Goal: Task Accomplishment & Management: Manage account settings

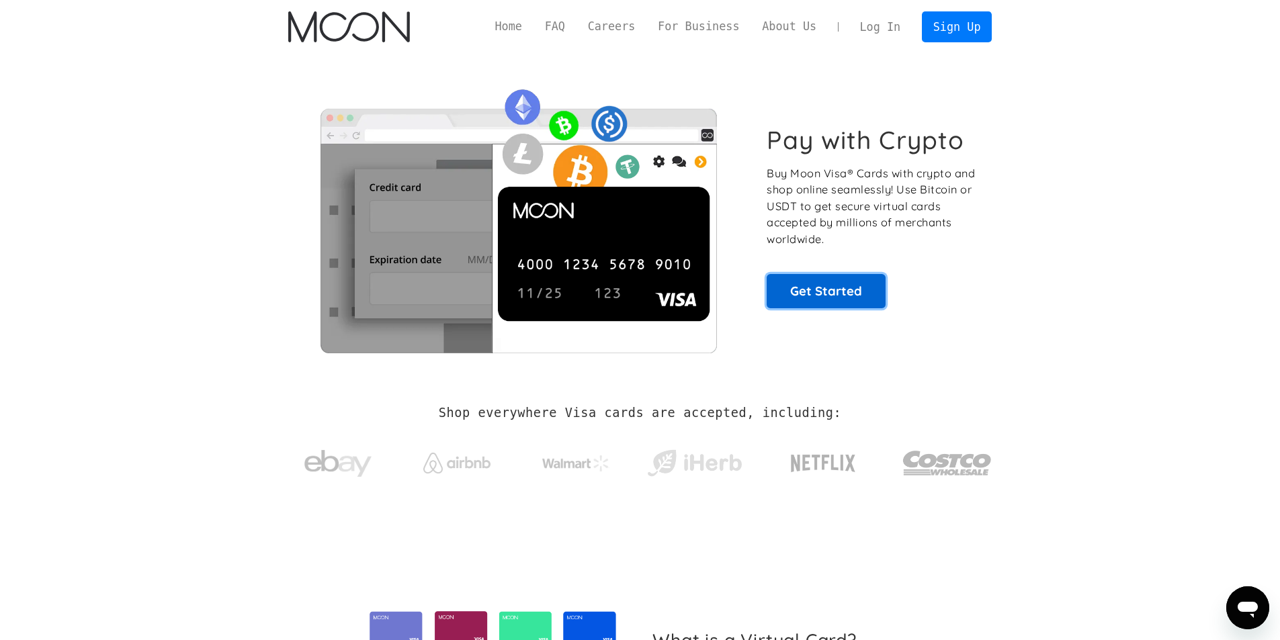
click at [869, 292] on link "Get Started" at bounding box center [826, 291] width 119 height 34
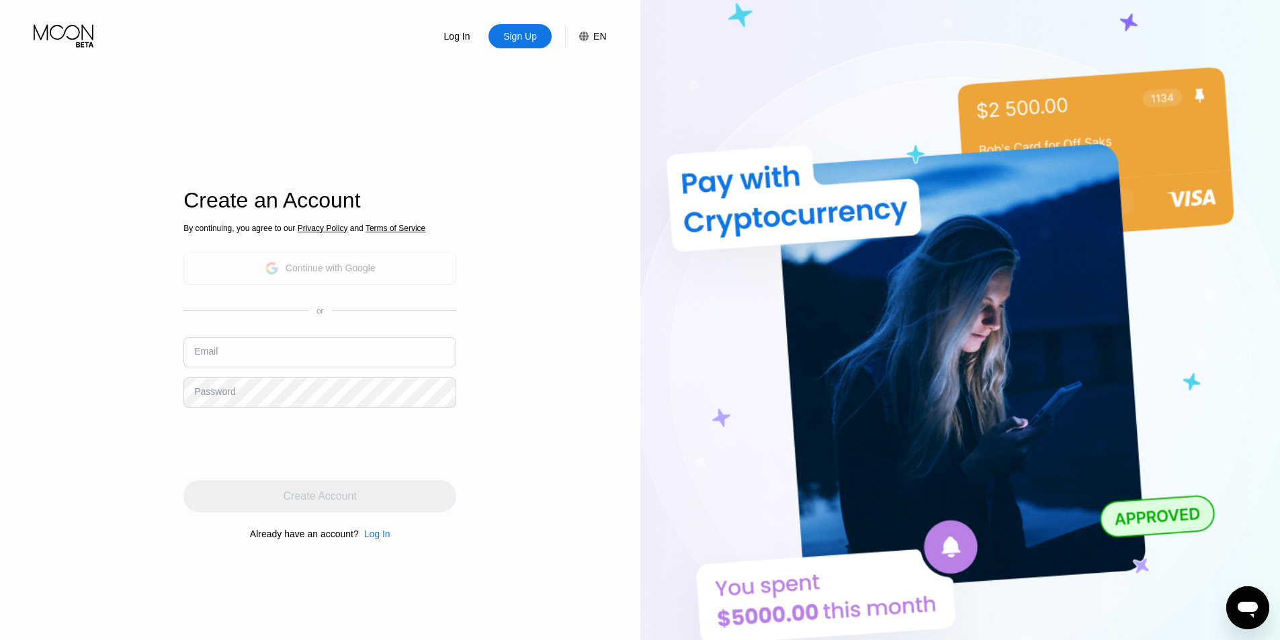
click at [394, 263] on div "Continue with Google" at bounding box center [319, 268] width 273 height 33
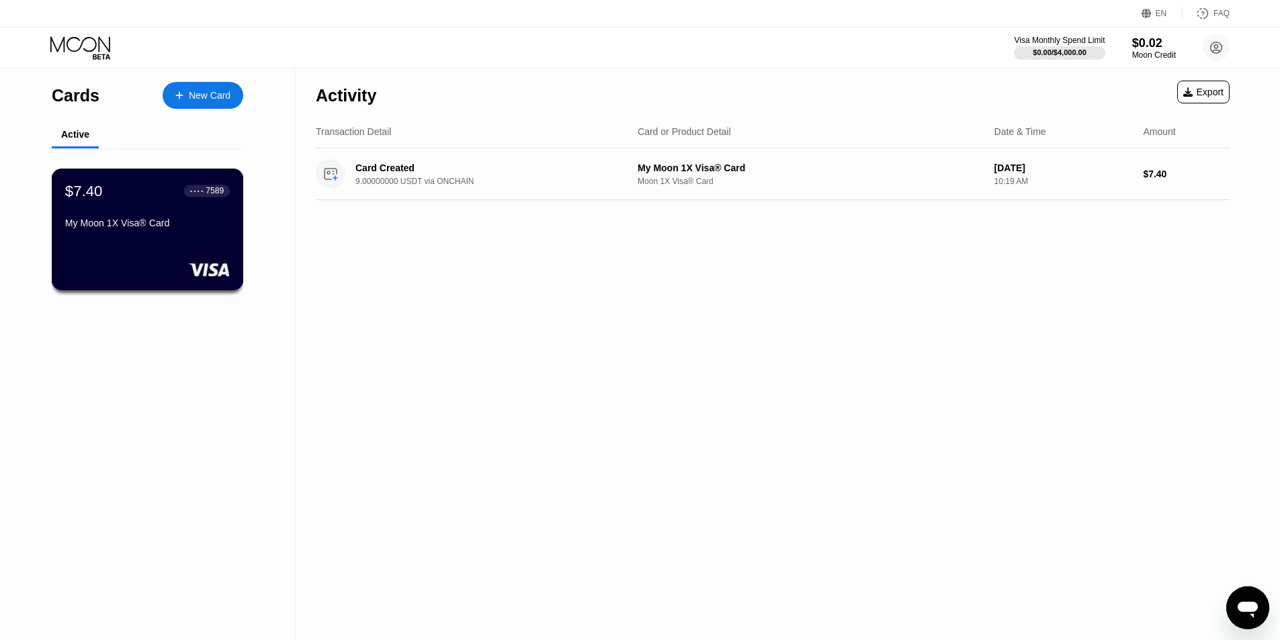
click at [162, 228] on div "My Moon 1X Visa® Card" at bounding box center [147, 223] width 165 height 11
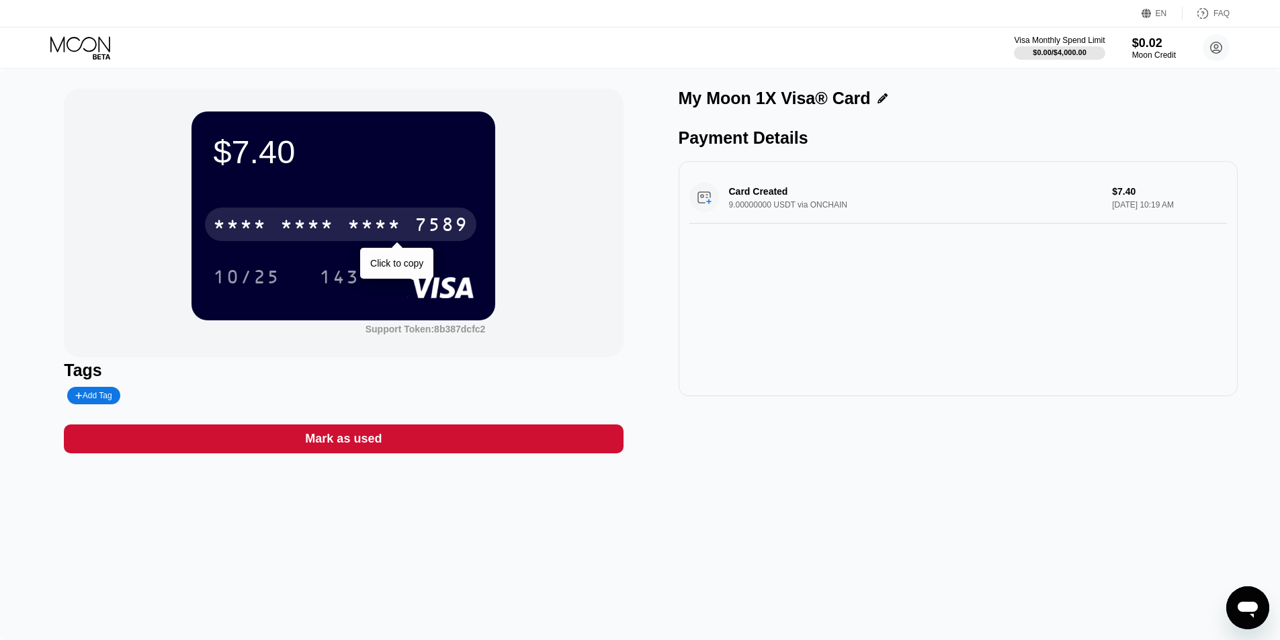
click at [252, 224] on div "* * * *" at bounding box center [240, 227] width 54 height 22
click at [382, 231] on div "2764" at bounding box center [374, 227] width 54 height 22
click at [392, 230] on div "* * * *" at bounding box center [374, 227] width 54 height 22
drag, startPoint x: 216, startPoint y: 224, endPoint x: 367, endPoint y: 225, distance: 151.2
click at [367, 225] on div "4513 6500 2764 7589" at bounding box center [340, 225] width 271 height 34
